Goal: Navigation & Orientation: Find specific page/section

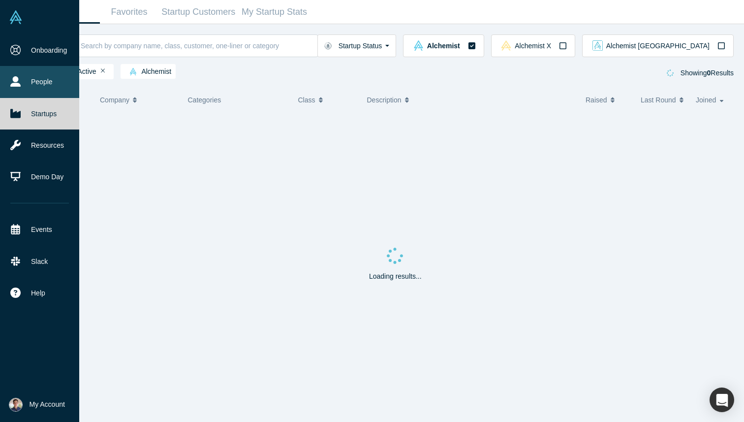
click at [0, 85] on link "People" at bounding box center [39, 81] width 79 height 31
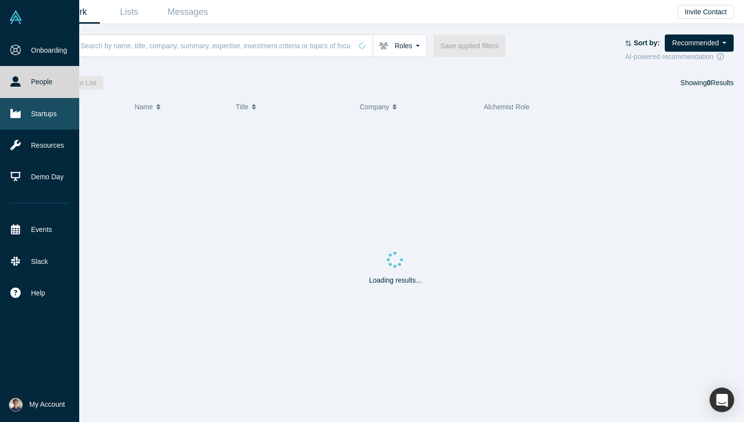
click at [30, 118] on link "Startups" at bounding box center [39, 113] width 79 height 31
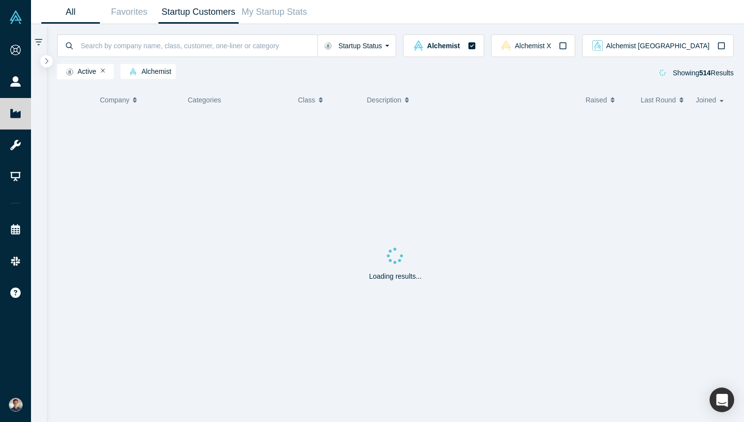
click at [195, 10] on link "Startup Customers" at bounding box center [198, 11] width 80 height 23
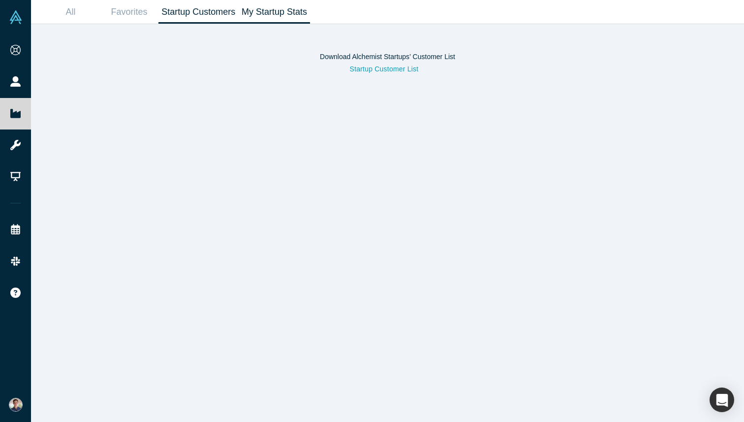
click at [277, 10] on link "My Startup Stats" at bounding box center [275, 11] width 72 height 23
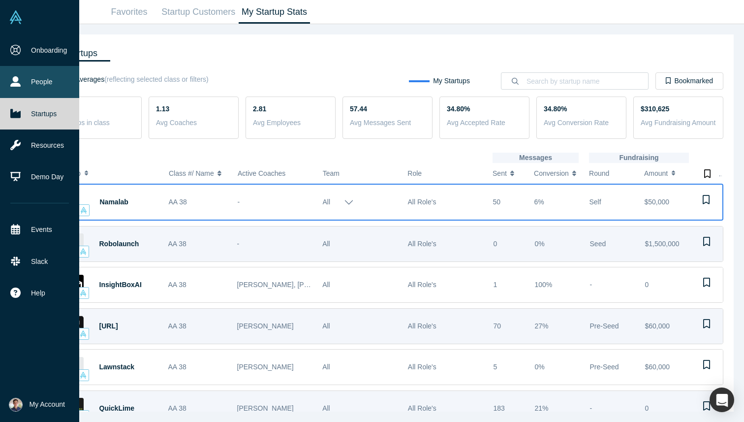
click at [5, 84] on link "People" at bounding box center [39, 81] width 79 height 31
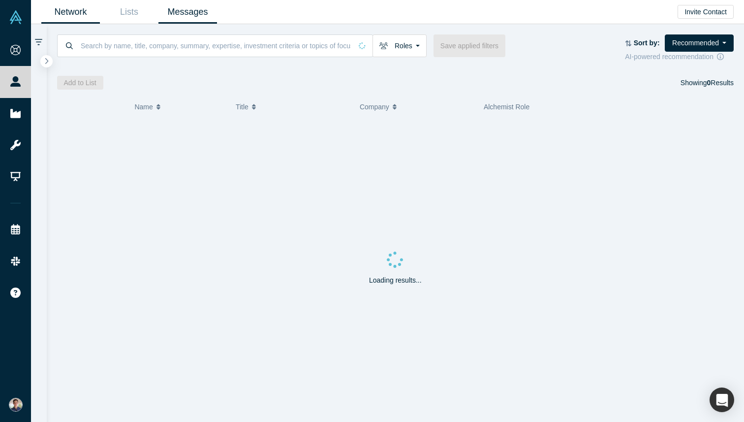
click at [198, 13] on link "Messages" at bounding box center [187, 11] width 59 height 23
